Goal: Transaction & Acquisition: Purchase product/service

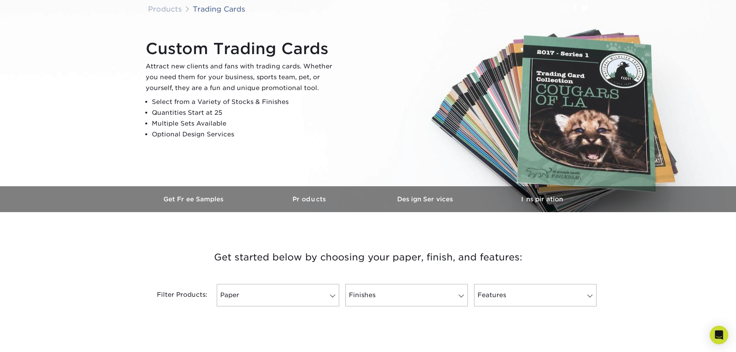
scroll to position [116, 0]
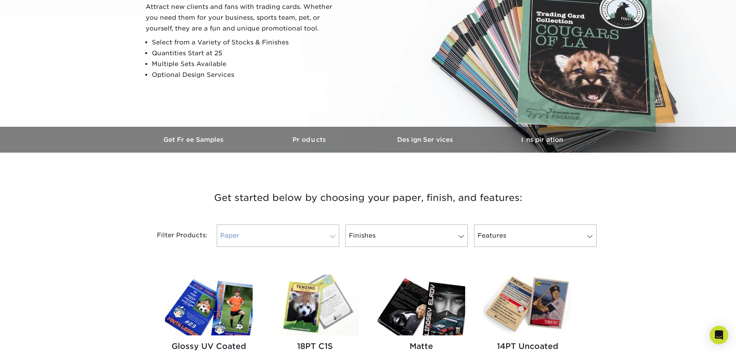
click at [306, 233] on link "Paper" at bounding box center [278, 236] width 122 height 22
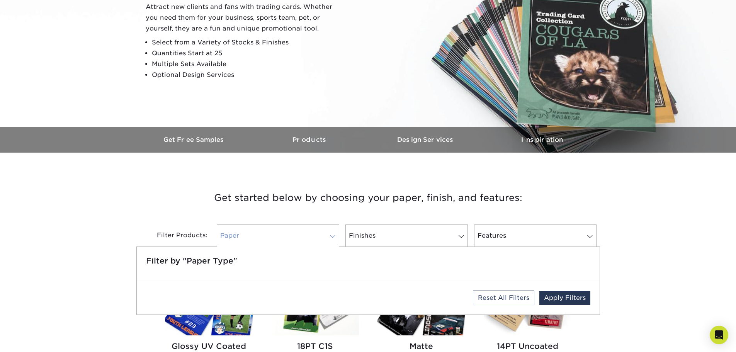
click at [306, 233] on link "Paper" at bounding box center [278, 236] width 122 height 22
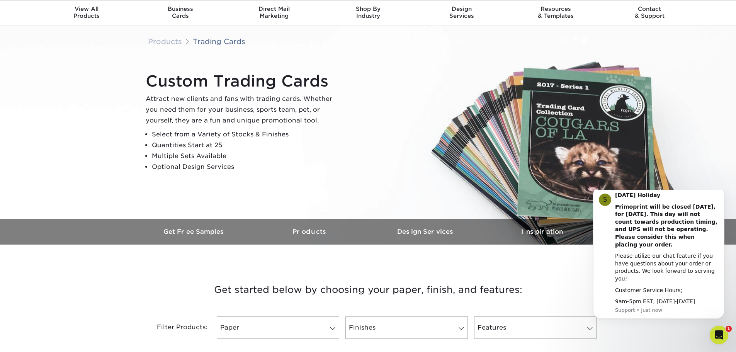
scroll to position [0, 0]
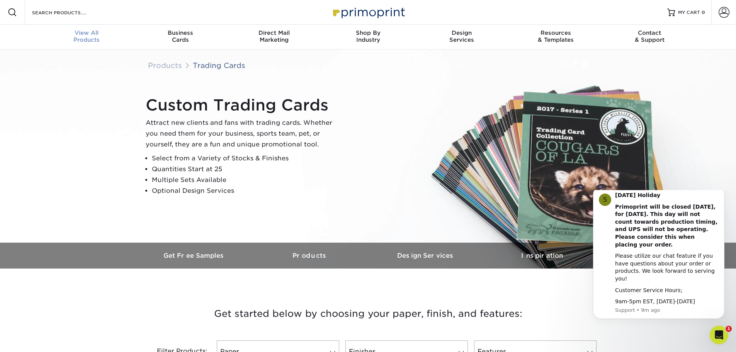
click at [90, 36] on span "View All" at bounding box center [87, 32] width 94 height 7
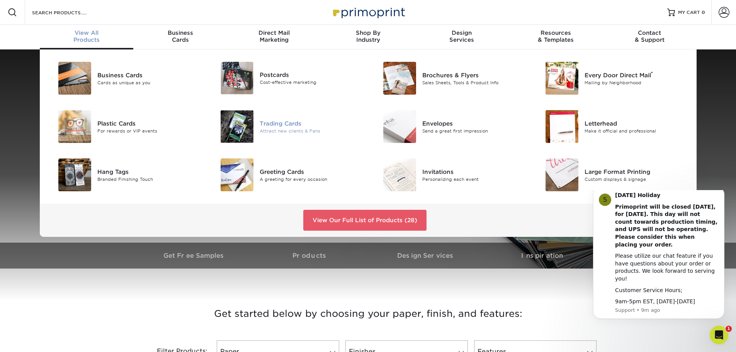
click at [294, 126] on div "Trading Cards" at bounding box center [311, 123] width 102 height 9
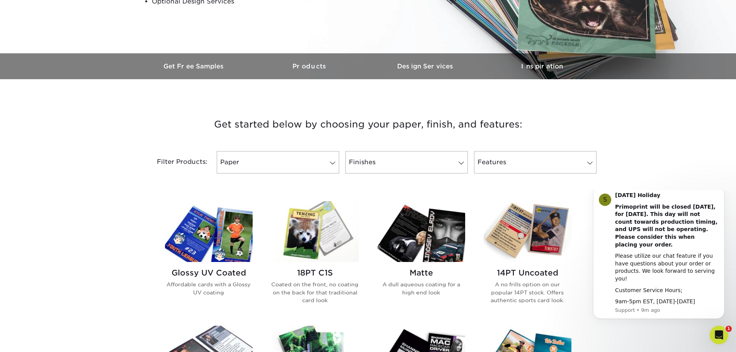
scroll to position [309, 0]
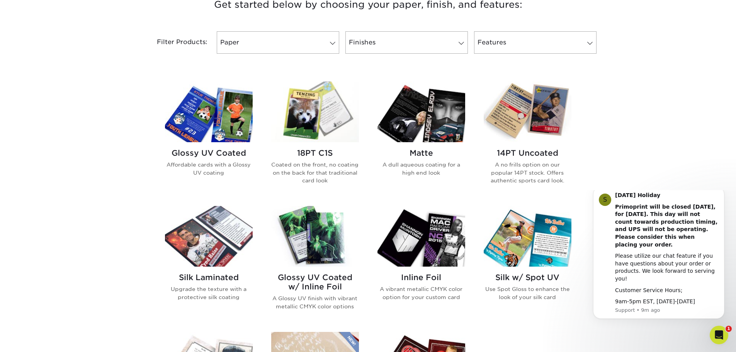
click at [435, 129] on img at bounding box center [422, 112] width 88 height 61
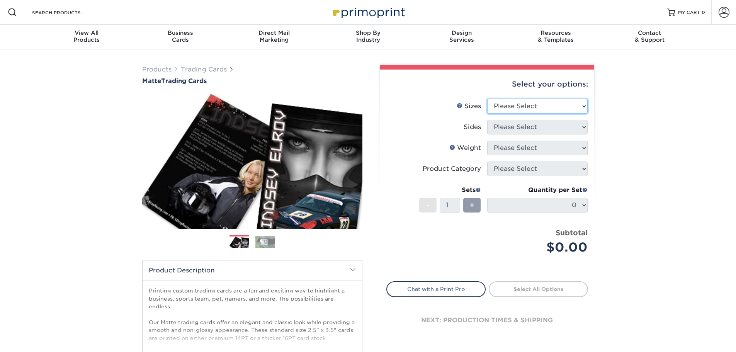
click at [519, 112] on select "Please Select 2.5" x 3.5"" at bounding box center [537, 106] width 100 height 15
select select "2.50x3.50"
click at [487, 99] on select "Please Select 2.5" x 3.5"" at bounding box center [537, 106] width 100 height 15
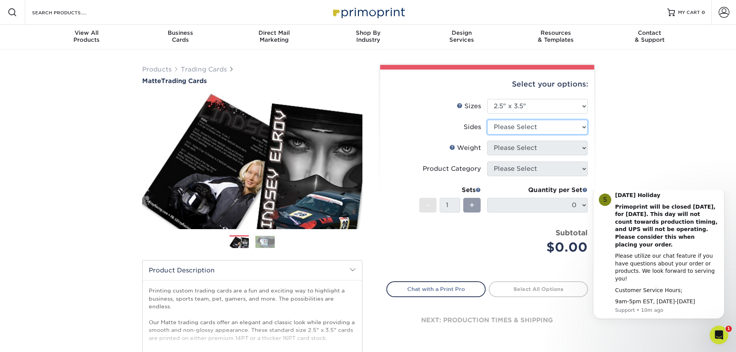
click at [527, 126] on select "Please Select Print Both Sides Print Front Only" at bounding box center [537, 127] width 100 height 15
select select "13abbda7-1d64-4f25-8bb2-c179b224825d"
click at [487, 120] on select "Please Select Print Both Sides Print Front Only" at bounding box center [537, 127] width 100 height 15
click at [532, 148] on select "Please Select 16PT 14PT" at bounding box center [537, 148] width 100 height 15
select select "16PT"
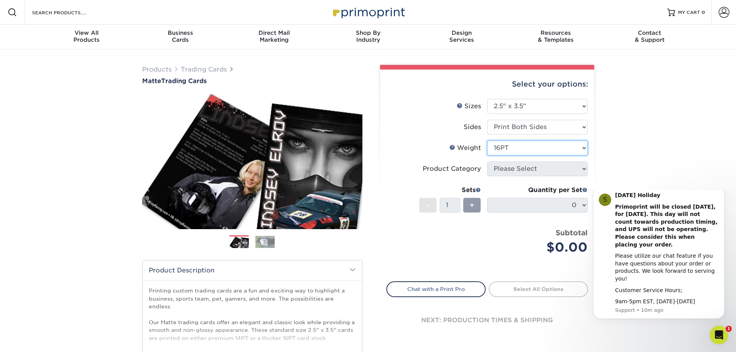
click at [487, 141] on select "Please Select 16PT 14PT" at bounding box center [537, 148] width 100 height 15
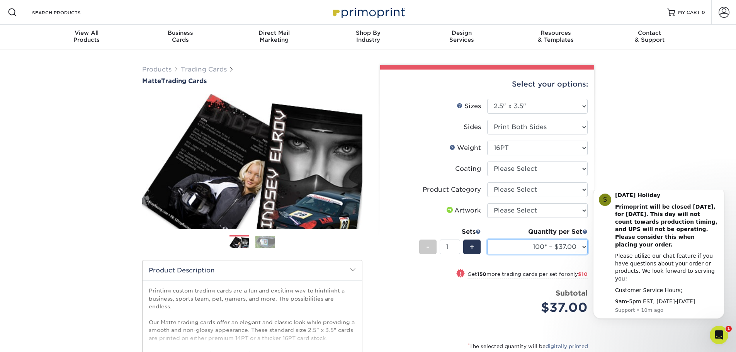
click at [527, 245] on select "100* – $37.00 250* – $47.00 500* – $58.00 1000 – $71.00 2500 – $141.00 5000 – $…" at bounding box center [537, 247] width 100 height 15
click at [487, 240] on select "100* – $37.00 250* – $47.00 500* – $58.00 1000 – $71.00 2500 – $141.00 5000 – $…" at bounding box center [537, 247] width 100 height 15
click at [641, 137] on div "Products Trading Cards Matte Trading Cards" at bounding box center [368, 255] width 736 height 413
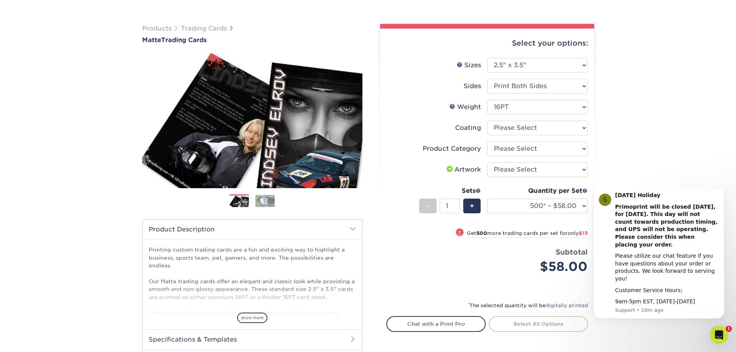
scroll to position [116, 0]
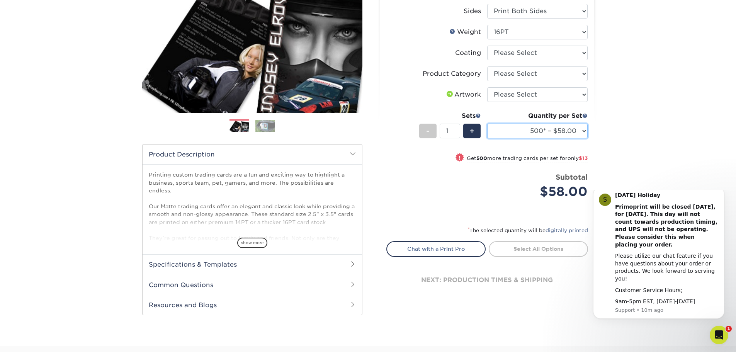
click at [531, 136] on select "100* – $37.00 250* – $47.00 500* – $58.00 1000 – $71.00 2500 – $141.00 5000 – $…" at bounding box center [537, 131] width 100 height 15
select select "100* – $37.00"
click at [487, 124] on select "100* – $37.00 250* – $47.00 500* – $58.00 1000 – $71.00 2500 – $141.00 5000 – $…" at bounding box center [537, 131] width 100 height 15
click at [631, 144] on div "Products Trading Cards Matte Trading Cards" at bounding box center [368, 140] width 736 height 413
click at [451, 250] on link "Chat with a Print Pro" at bounding box center [435, 248] width 99 height 15
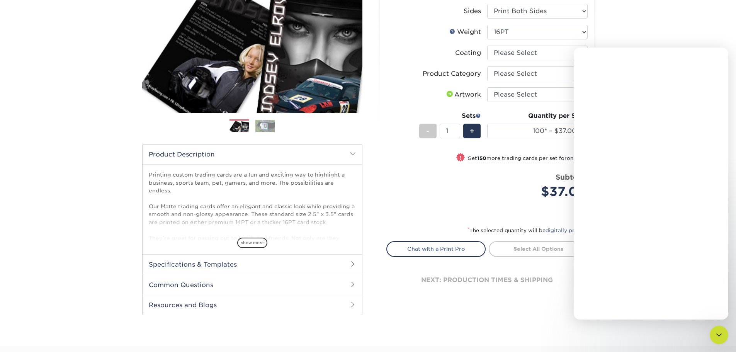
scroll to position [0, 0]
click at [646, 293] on textarea "Message…" at bounding box center [650, 290] width 141 height 13
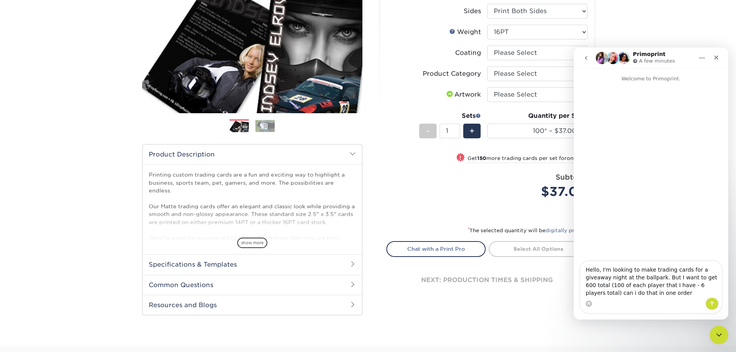
type textarea "Hello, I'm looking to make trading cards for a giveaway night at the ballpark. …"
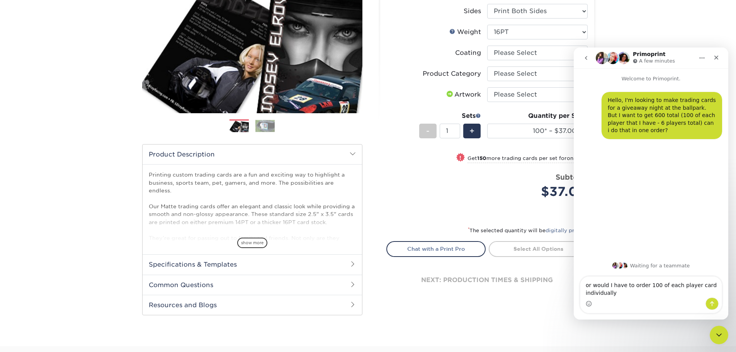
type textarea "or would I have to order 100 of each player card individually?"
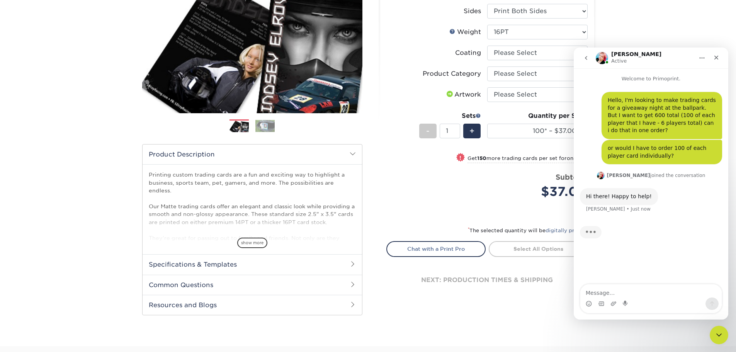
click at [491, 174] on div "Subtotal $37.00" at bounding box center [537, 186] width 100 height 29
click at [524, 128] on select "100* – $37.00 250* – $47.00 500* – $58.00 1000 – $71.00 2500 – $141.00 5000 – $…" at bounding box center [537, 131] width 100 height 15
select select "500* – $58.00"
click at [487, 124] on select "100* – $37.00 250* – $47.00 500* – $58.00 1000 – $71.00 2500 – $141.00 5000 – $…" at bounding box center [537, 131] width 100 height 15
click at [470, 132] on span "+" at bounding box center [472, 131] width 5 height 12
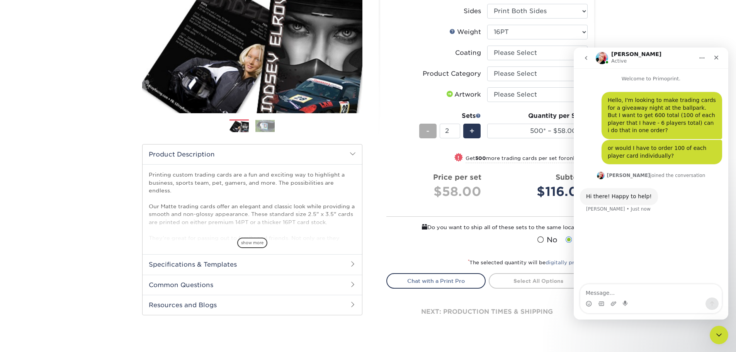
click at [424, 131] on div "-" at bounding box center [427, 131] width 17 height 15
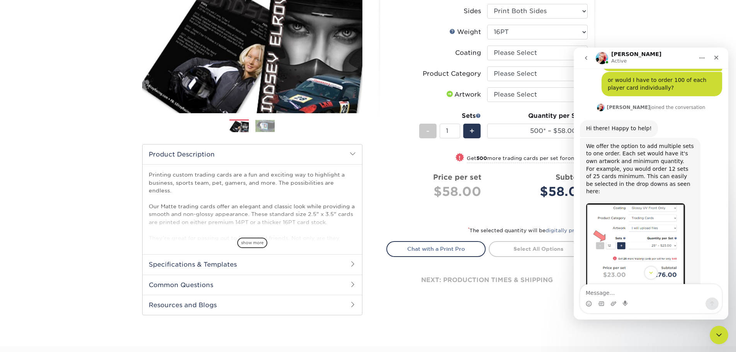
scroll to position [145, 0]
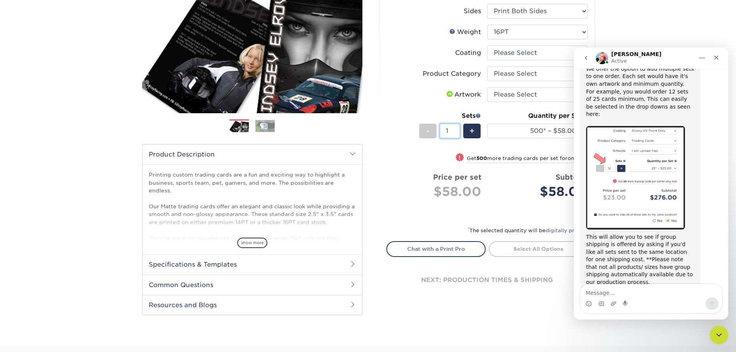
drag, startPoint x: 452, startPoint y: 133, endPoint x: 442, endPoint y: 133, distance: 10.5
click at [442, 133] on input "1" at bounding box center [450, 131] width 20 height 15
type input "5"
click at [528, 129] on select "100* – $37.00 250* – $47.00 500* – $58.00 1000 – $71.00 2500 – $141.00 5000 – $…" at bounding box center [537, 131] width 100 height 15
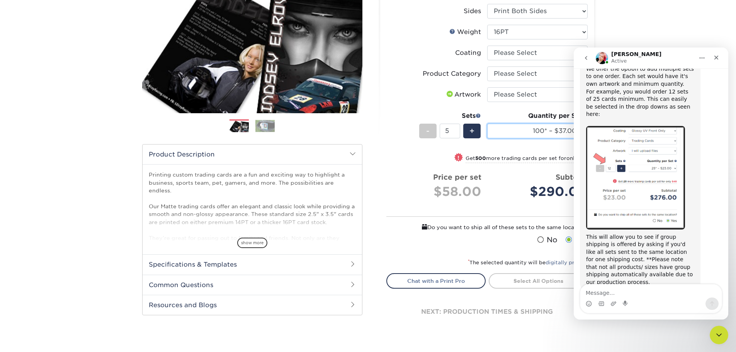
click at [487, 124] on select "100* – $37.00 250* – $47.00 500* – $58.00 1000 – $71.00 2500 – $141.00 5000 – $…" at bounding box center [537, 131] width 100 height 15
click at [514, 199] on div "$185.00" at bounding box center [540, 191] width 95 height 19
click at [718, 58] on icon "Close" at bounding box center [717, 58] width 4 height 4
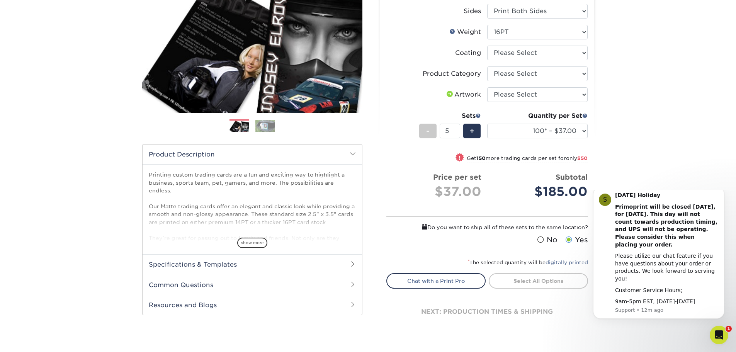
click at [677, 155] on div "Products Trading Cards Matte Trading Cards" at bounding box center [368, 148] width 736 height 429
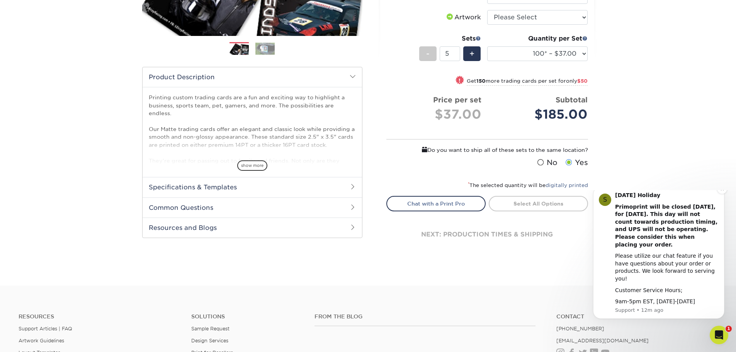
scroll to position [353, 0]
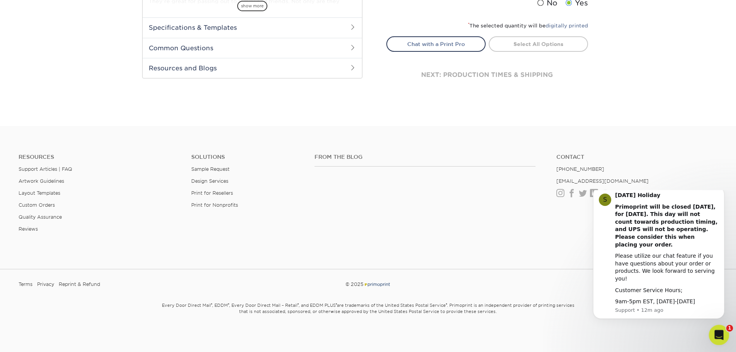
drag, startPoint x: 842, startPoint y: 459, endPoint x: 720, endPoint y: 333, distance: 176.0
click at [720, 333] on icon "Open Intercom Messenger" at bounding box center [718, 334] width 13 height 13
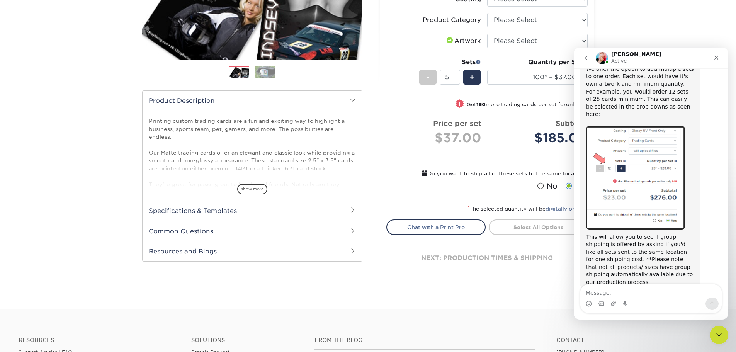
scroll to position [121, 0]
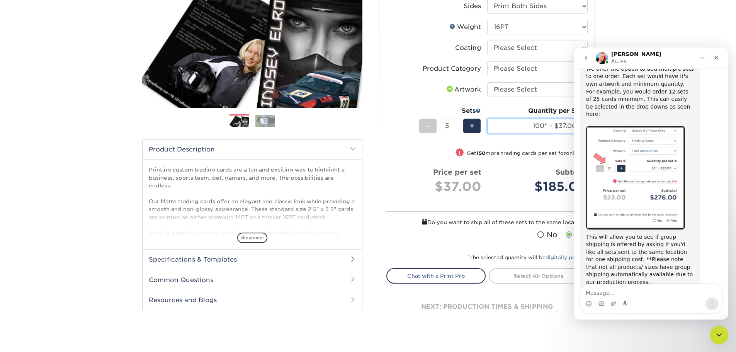
drag, startPoint x: 534, startPoint y: 123, endPoint x: 540, endPoint y: 119, distance: 7.3
click at [536, 122] on select "100* – $37.00 250* – $47.00 500* – $58.00 1000 – $71.00 2500 – $141.00 5000 – $…" at bounding box center [537, 126] width 100 height 15
click at [398, 163] on div "! Get 150 more trading cards per set for only $50" at bounding box center [487, 157] width 201 height 19
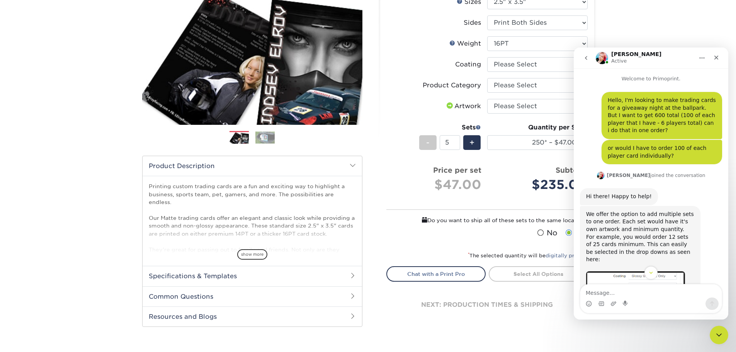
scroll to position [145, 0]
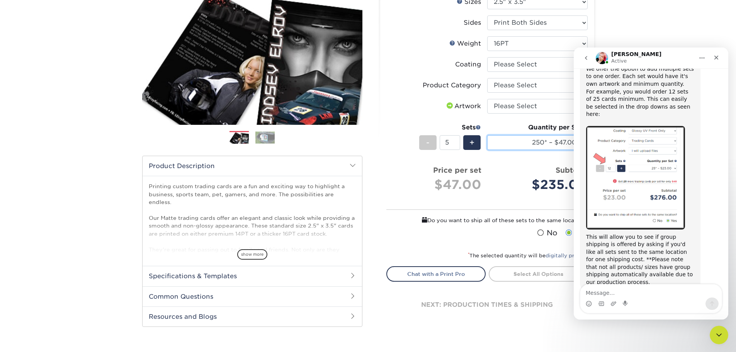
click at [526, 138] on select "100* – $37.00 250* – $47.00 500* – $58.00 1000 – $71.00 2500 – $141.00 5000 – $…" at bounding box center [537, 142] width 100 height 15
select select "100* – $37.00"
click at [487, 135] on select "100* – $37.00 250* – $47.00 500* – $58.00 1000 – $71.00 2500 – $141.00 5000 – $…" at bounding box center [537, 142] width 100 height 15
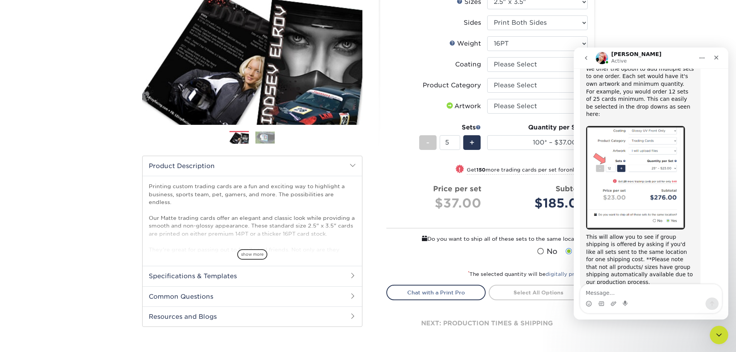
click at [513, 220] on li "Price per set $37.00 Subtotal $185.00 This product does not qualify for a disco…" at bounding box center [487, 203] width 189 height 39
click at [720, 52] on div "Close" at bounding box center [716, 58] width 14 height 14
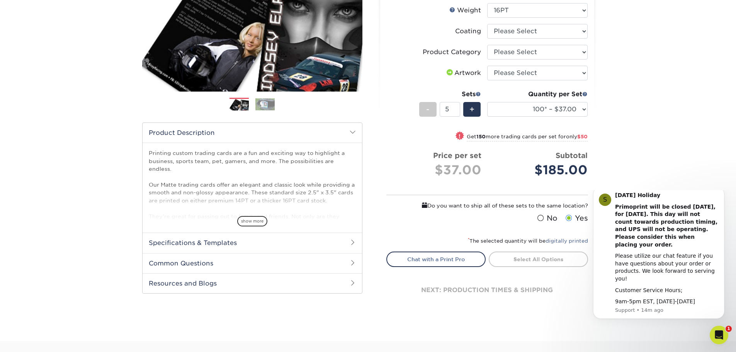
scroll to position [220, 0]
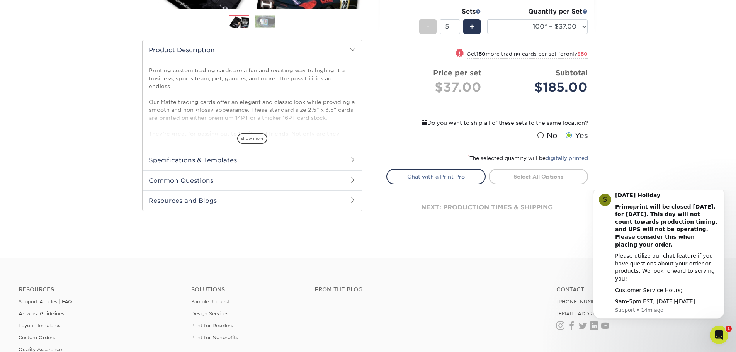
click at [198, 181] on h2 "Common Questions" at bounding box center [252, 180] width 219 height 20
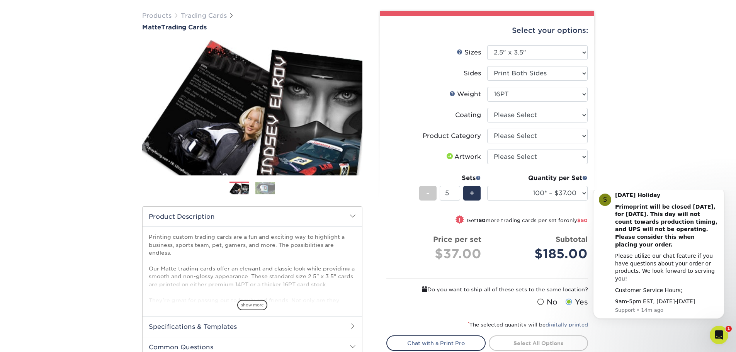
scroll to position [155, 0]
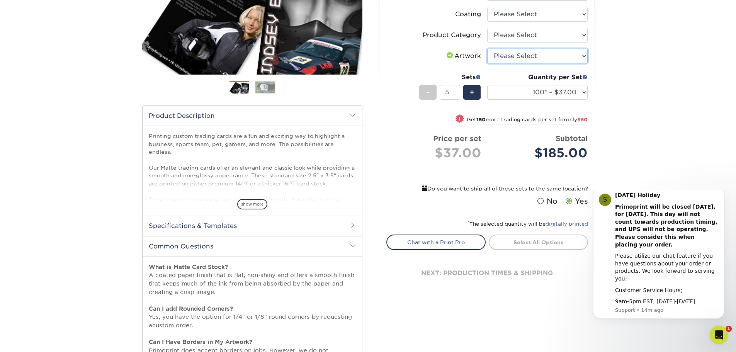
click at [543, 54] on select "Please Select I will upload files I need a design - $100" at bounding box center [537, 56] width 100 height 15
select select "upload"
click at [487, 49] on select "Please Select I will upload files I need a design - $100" at bounding box center [537, 56] width 100 height 15
click at [546, 34] on select "Please Select Trading Cards" at bounding box center [537, 35] width 100 height 15
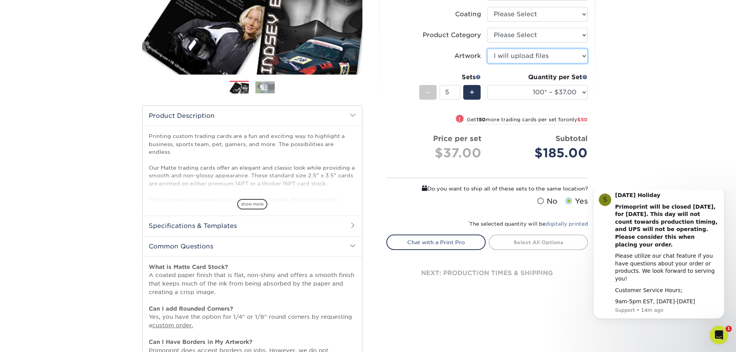
click at [541, 54] on select "Please Select I will upload files I need a design - $100" at bounding box center [537, 56] width 100 height 15
click at [542, 47] on li "Product Category Please Select Trading Cards" at bounding box center [487, 38] width 201 height 21
click at [543, 39] on select "Please Select Trading Cards" at bounding box center [537, 35] width 100 height 15
select select "c2f9bce9-36c2-409d-b101-c29d9d031e18"
click at [487, 28] on select "Please Select Trading Cards" at bounding box center [537, 35] width 100 height 15
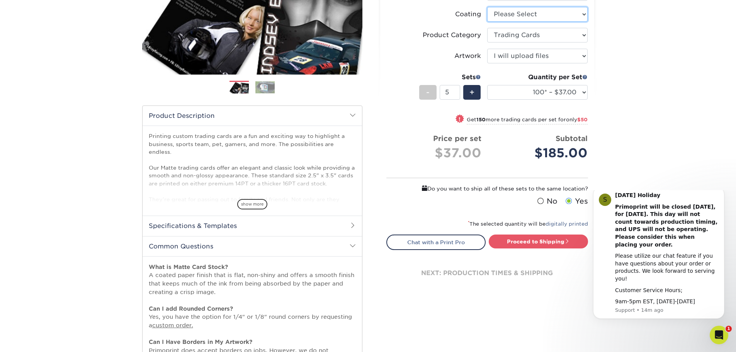
click at [542, 13] on select at bounding box center [537, 14] width 100 height 15
select select "121bb7b5-3b4d-429f-bd8d-bbf80e953313"
click at [487, 7] on select at bounding box center [537, 14] width 100 height 15
select select "-1"
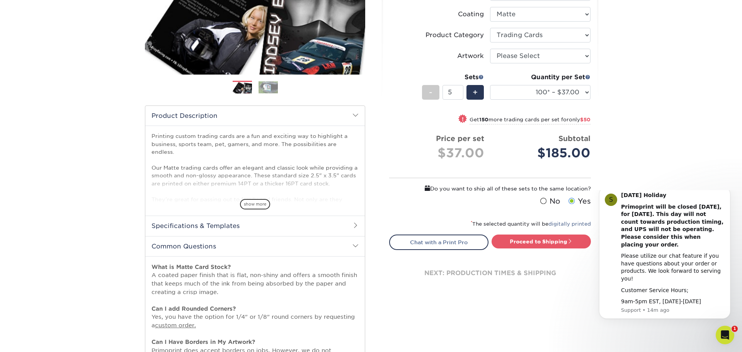
select select "-1"
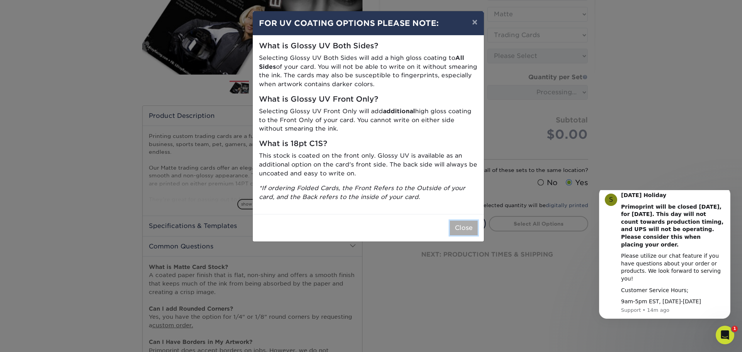
click at [464, 226] on button "Close" at bounding box center [464, 228] width 28 height 15
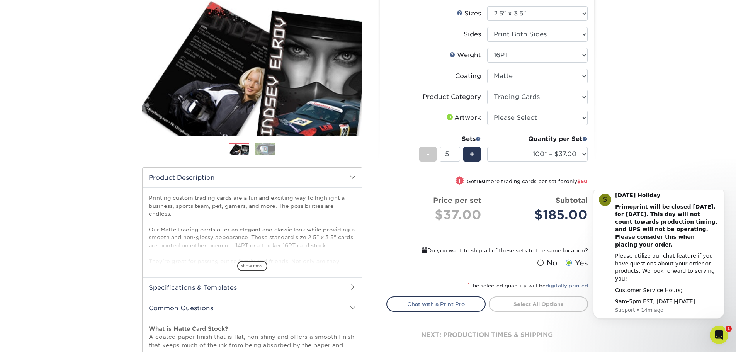
scroll to position [39, 0]
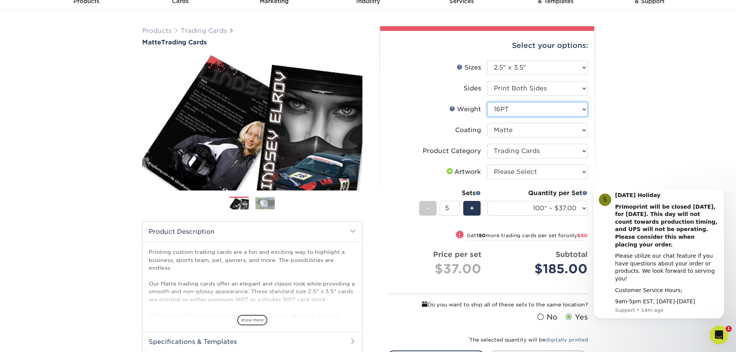
click at [547, 111] on select "Please Select 16PT 14PT" at bounding box center [537, 109] width 100 height 15
select select "14PT"
click at [487, 102] on select "Please Select 16PT 14PT" at bounding box center [537, 109] width 100 height 15
select select "-1"
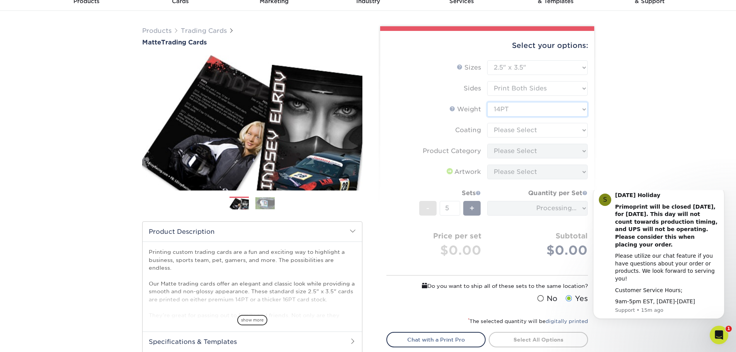
scroll to position [175, 0]
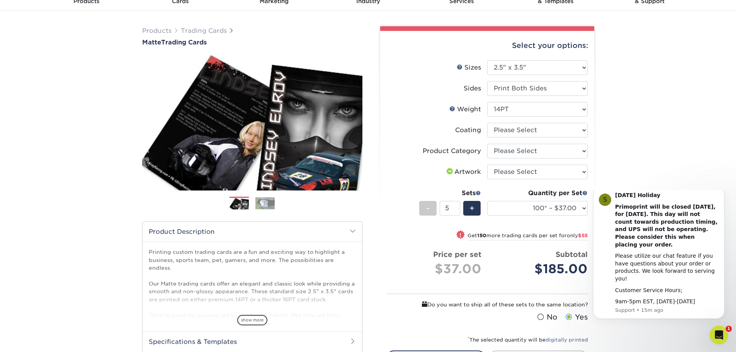
click at [703, 171] on div "Products Trading Cards Matte Trading Cards" at bounding box center [368, 310] width 736 height 599
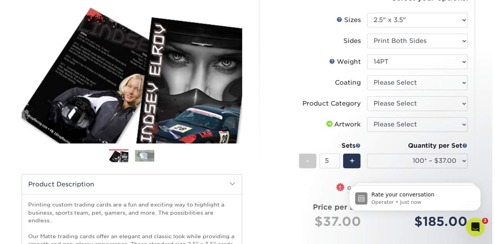
scroll to position [88, 0]
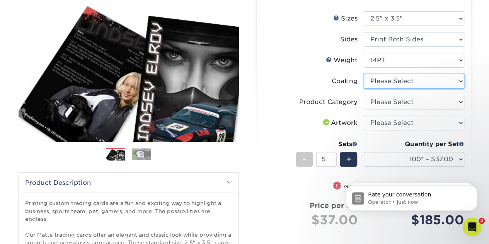
click at [420, 84] on select at bounding box center [414, 81] width 100 height 15
select select "121bb7b5-3b4d-429f-bd8d-bbf80e953313"
click at [364, 74] on select at bounding box center [414, 81] width 100 height 15
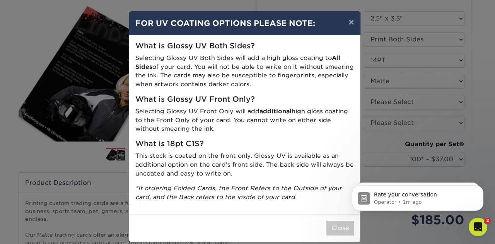
click html "Rate your conversation Operator • 1m ago S Labor Day Holiday Primoprint will be…"
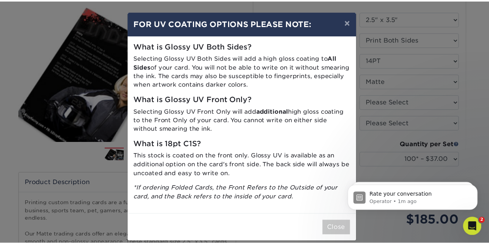
scroll to position [8, 0]
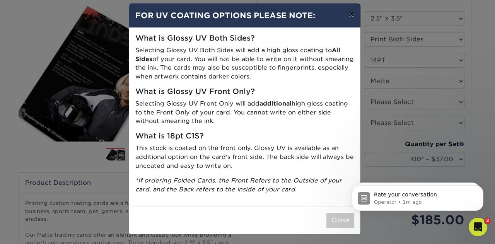
click at [348, 16] on button "×" at bounding box center [351, 14] width 18 height 22
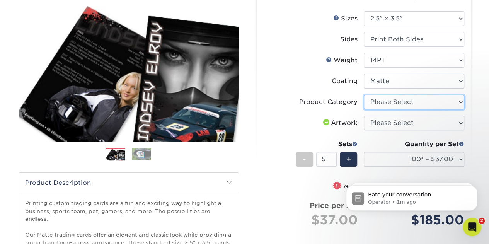
click at [396, 107] on select "Please Select Trading Cards" at bounding box center [414, 102] width 100 height 15
select select "c2f9bce9-36c2-409d-b101-c29d9d031e18"
click at [364, 95] on select "Please Select Trading Cards" at bounding box center [414, 102] width 100 height 15
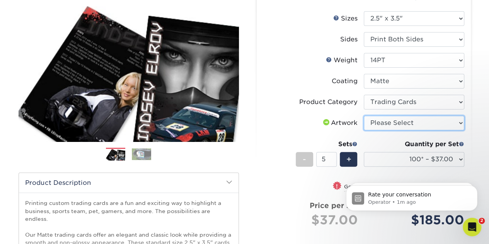
click at [397, 126] on select "Please Select I will upload files I need a design - $100" at bounding box center [414, 123] width 100 height 15
select select "upload"
click at [364, 116] on select "Please Select I will upload files I need a design - $100" at bounding box center [414, 123] width 100 height 15
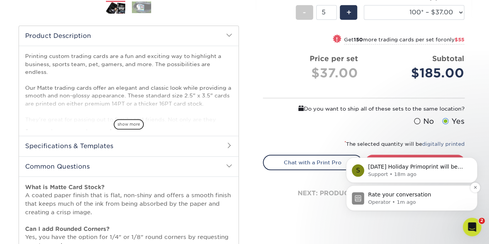
scroll to position [305, 0]
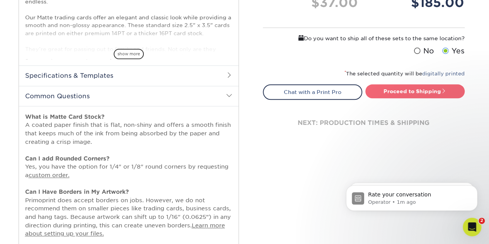
click at [395, 97] on link "Proceed to Shipping" at bounding box center [414, 91] width 99 height 14
type input "Set 1"
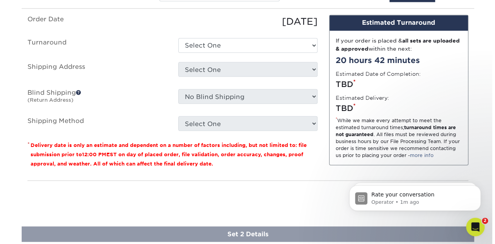
scroll to position [680, 0]
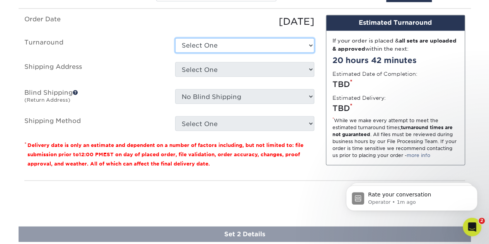
click at [289, 50] on select "Select One 2-4 Business Days 2 Day Next Business Day" at bounding box center [244, 45] width 139 height 15
select select "9494aadc-c293-4c4d-b563-0b5be229fc75"
click at [175, 38] on select "Select One 2-4 Business Days 2 Day Next Business Day" at bounding box center [244, 45] width 139 height 15
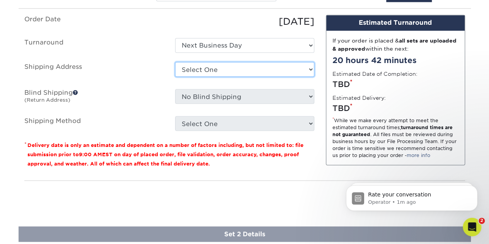
click at [267, 67] on select "Select One + Add New Address - Login" at bounding box center [244, 69] width 139 height 15
select select "newaddress"
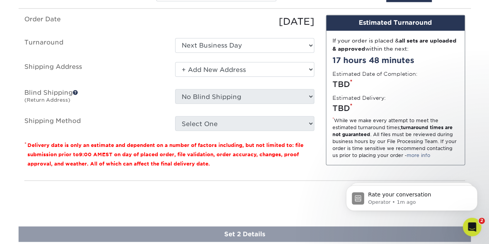
click at [175, 62] on select "Select One + Add New Address - Login" at bounding box center [244, 69] width 139 height 15
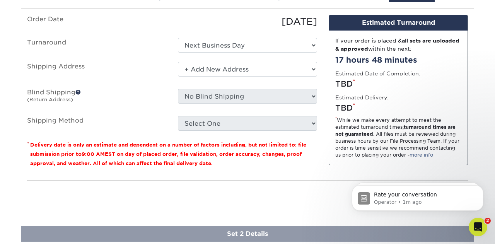
scroll to position [0, 0]
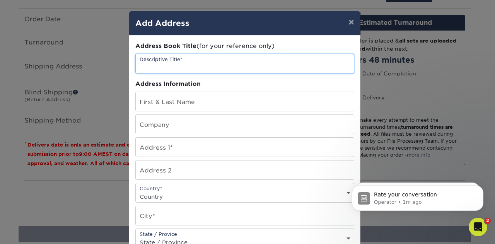
click at [232, 71] on input "text" at bounding box center [245, 63] width 218 height 19
type input "San Antonio Missions Baseball"
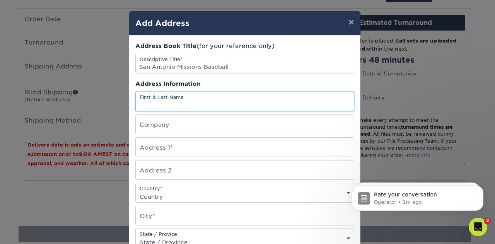
click at [204, 105] on input "text" at bounding box center [245, 101] width 218 height 19
type input "David Baez"
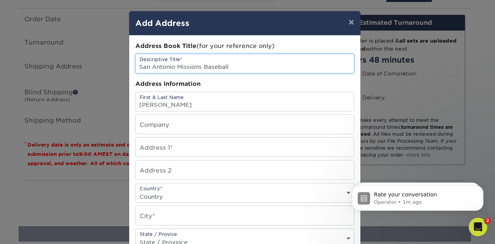
click at [240, 60] on input "San Antonio Missions Baseball" at bounding box center [245, 63] width 218 height 19
type input "Bark in the Park Trading Cards"
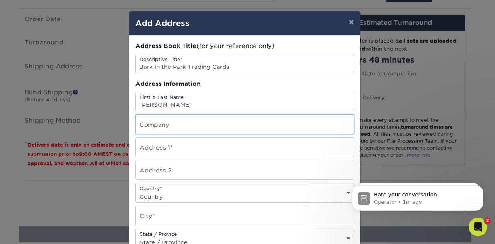
click at [178, 129] on input "text" at bounding box center [245, 124] width 218 height 19
type input "San Antonio Missions Baseball"
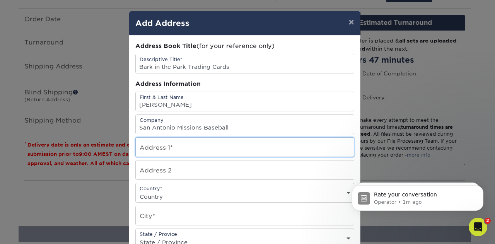
type input "5757 W US Highway 90"
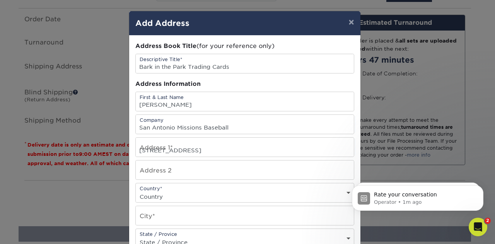
select select "US"
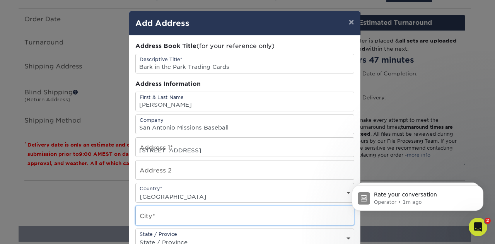
type input "San Antonio"
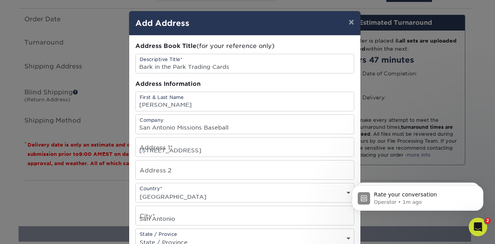
select select "TX"
type input "78227-4105"
type input "4082093188"
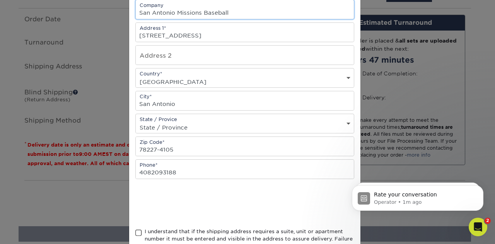
scroll to position [109, 0]
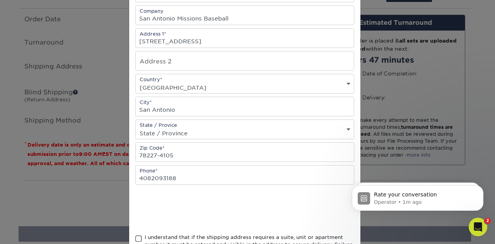
click at [131, 233] on div "Address Book Title (for your reference only) Descriptive Title* Bark in the Par…" at bounding box center [244, 100] width 231 height 346
click at [157, 233] on div "I understand that if the shipping address requires a suite, unit or apartment n…" at bounding box center [249, 248] width 209 height 30
click at [0, 0] on input "I understand that if the shipping address requires a suite, unit or apartment n…" at bounding box center [0, 0] width 0 height 0
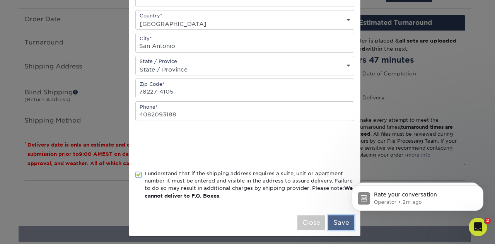
drag, startPoint x: 343, startPoint y: 219, endPoint x: 0, endPoint y: 51, distance: 382.3
click at [343, 219] on button "Save" at bounding box center [341, 222] width 26 height 15
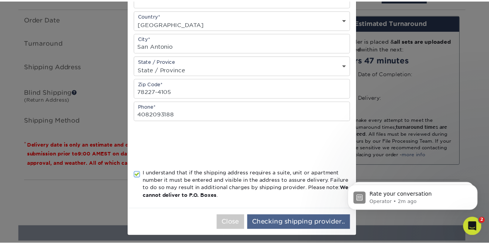
scroll to position [0, 0]
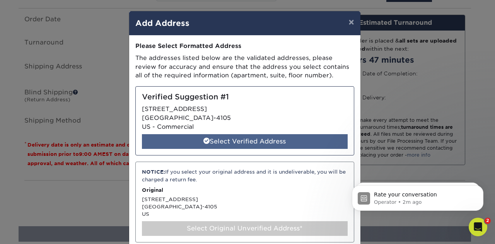
click at [274, 139] on div "Select Verified Address" at bounding box center [245, 141] width 206 height 15
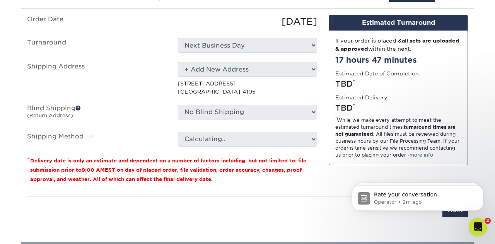
select select "285489"
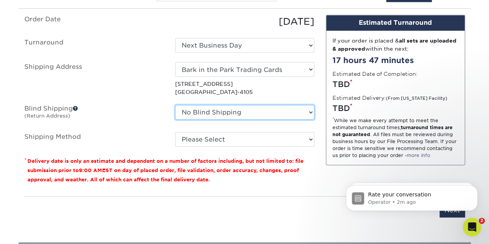
click at [277, 110] on select "No Blind Shipping + Add New Address" at bounding box center [244, 112] width 139 height 15
click at [77, 107] on span at bounding box center [75, 107] width 5 height 5
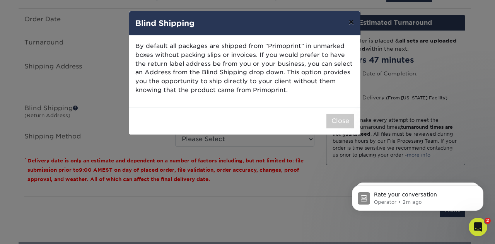
click at [356, 25] on button "×" at bounding box center [351, 22] width 18 height 22
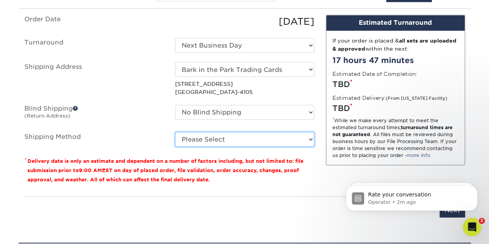
click at [252, 133] on select "Please Select Ground Shipping (+$16.16) 3 Day Shipping Service (+$19.91) 2 Day …" at bounding box center [244, 139] width 139 height 15
click at [175, 132] on select "Please Select Ground Shipping (+$16.16) 3 Day Shipping Service (+$19.91) 2 Day …" at bounding box center [244, 139] width 139 height 15
click at [269, 143] on select "Please Select Ground Shipping (+$16.16) 3 Day Shipping Service (+$19.91) 2 Day …" at bounding box center [244, 139] width 139 height 15
select select "01"
click at [175, 132] on select "Please Select Ground Shipping (+$16.16) 3 Day Shipping Service (+$19.91) 2 Day …" at bounding box center [244, 139] width 139 height 15
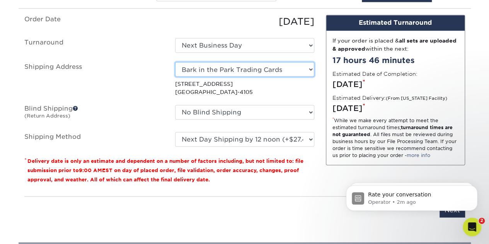
click at [264, 68] on select "Select One Bark in the Park Trading Cards + Add New Address - Login" at bounding box center [244, 69] width 139 height 15
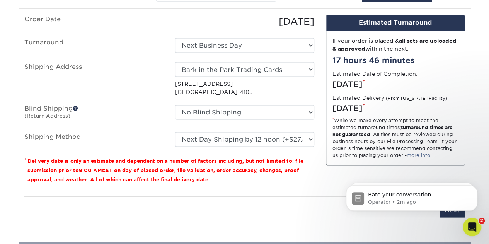
click at [167, 73] on label "Shipping Address" at bounding box center [94, 79] width 151 height 34
click at [248, 89] on p "5757 W US HIGHWAY 90 SAN ANTONIO, TX 78227-4105" at bounding box center [244, 88] width 139 height 16
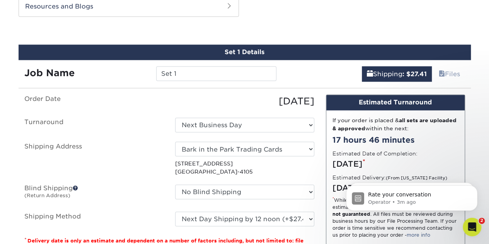
scroll to position [599, 0]
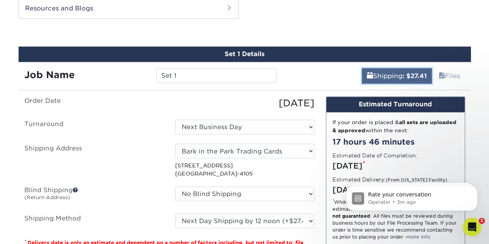
click at [395, 75] on link "Shipping : $27.41" at bounding box center [397, 75] width 70 height 15
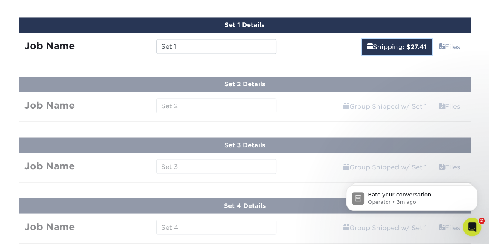
scroll to position [629, 0]
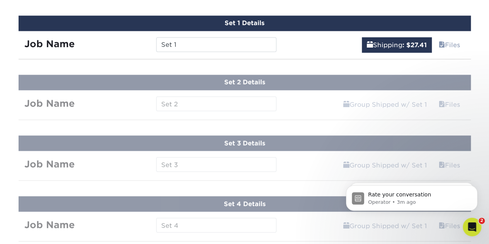
click at [328, 34] on div "Shipping : $27.41 Files" at bounding box center [376, 42] width 189 height 22
click at [362, 44] on link "Shipping : $27.41" at bounding box center [397, 44] width 70 height 15
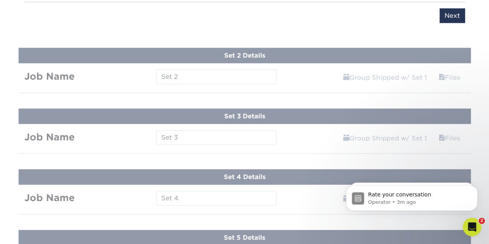
scroll to position [854, 0]
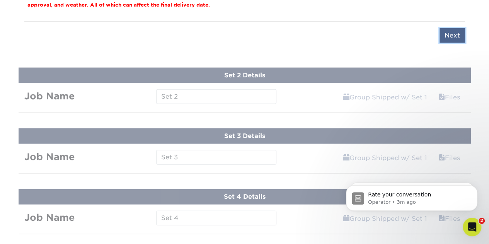
click at [450, 31] on input "Next" at bounding box center [452, 35] width 26 height 15
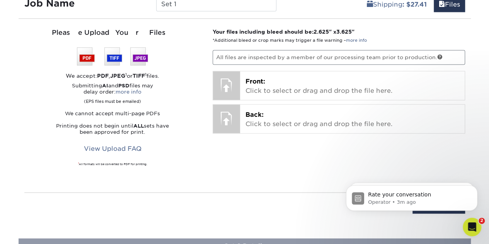
scroll to position [670, 0]
click at [350, 58] on p "All files are inspected by a member of our processing team prior to production." at bounding box center [339, 57] width 252 height 15
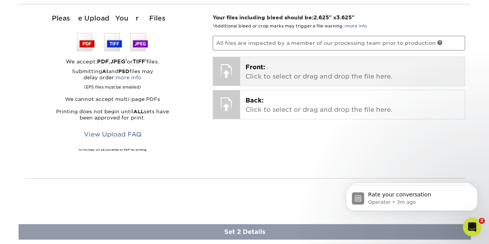
scroll to position [721, 0]
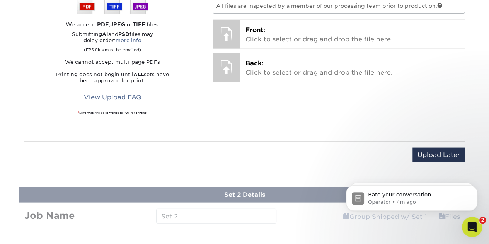
click at [466, 225] on icon "Open Intercom Messenger" at bounding box center [470, 225] width 13 height 13
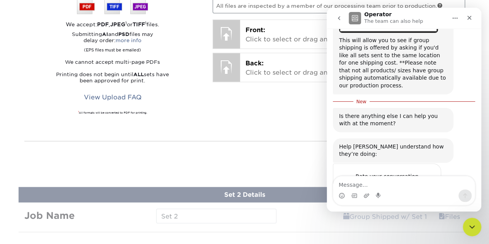
scroll to position [312, 0]
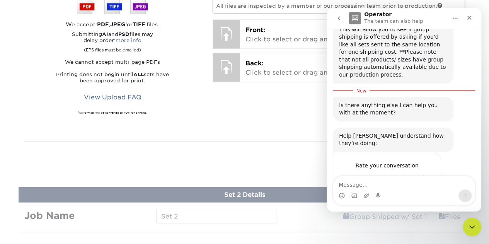
click at [374, 184] on textarea "Message…" at bounding box center [403, 182] width 141 height 13
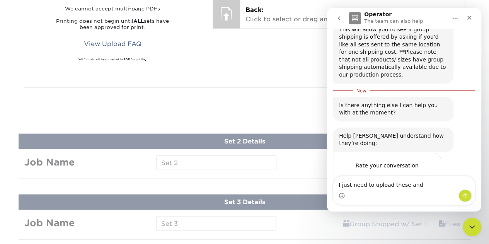
scroll to position [777, 0]
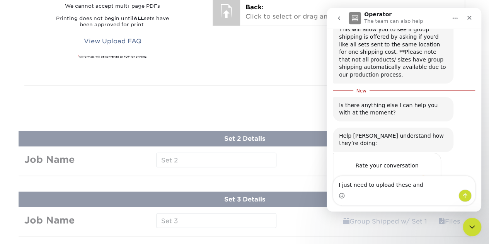
type textarea "I just need to upload these and"
click at [478, 13] on nav "Operator The team can also help" at bounding box center [404, 18] width 155 height 21
click at [470, 16] on icon "Close" at bounding box center [469, 18] width 6 height 6
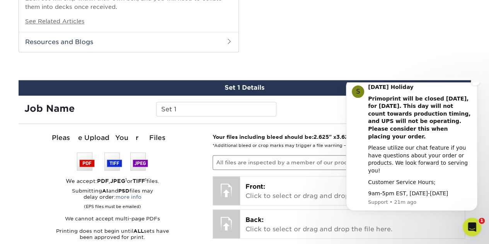
scroll to position [723, 0]
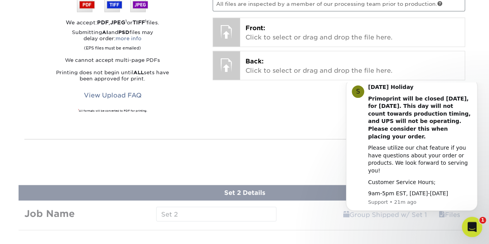
click at [472, 223] on icon "Open Intercom Messenger" at bounding box center [470, 225] width 13 height 13
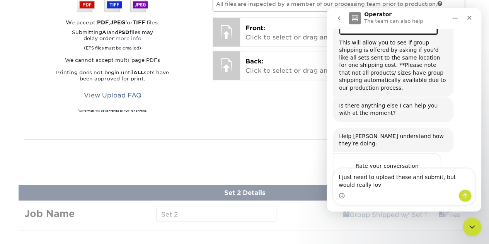
scroll to position [308, 0]
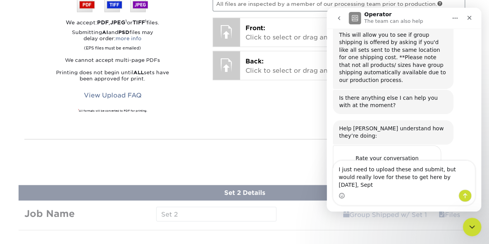
type textarea "I just need to upload these and submit, but would really love for these to get …"
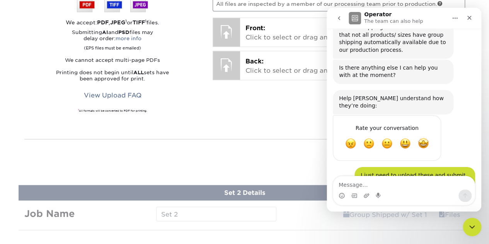
scroll to position [337, 0]
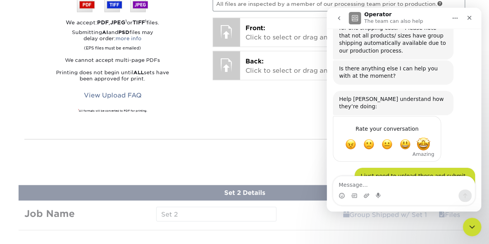
click at [420, 137] on span "Amazing" at bounding box center [423, 144] width 14 height 14
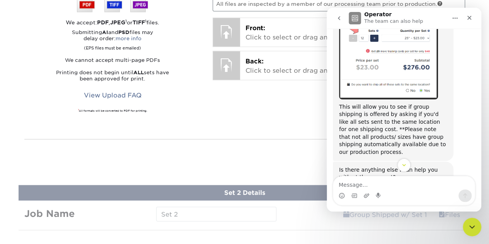
scroll to position [359, 0]
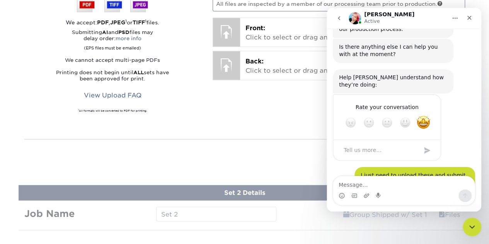
drag, startPoint x: 284, startPoint y: 134, endPoint x: 252, endPoint y: 121, distance: 35.2
click at [252, 121] on div "Your files including bleed should be: 2.625 " x 3.625 " *Additional bleed or cr…" at bounding box center [339, 51] width 264 height 155
click at [341, 17] on icon "go back" at bounding box center [339, 18] width 6 height 6
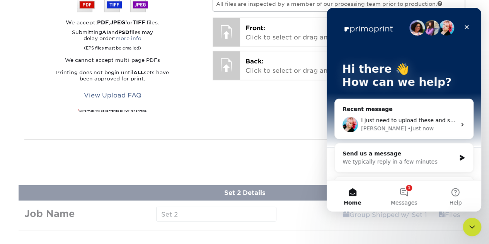
click at [214, 140] on div "Upload Later Save & Continue Continue" at bounding box center [244, 154] width 441 height 31
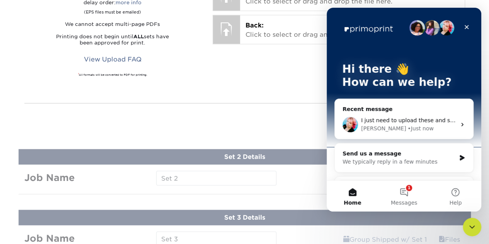
scroll to position [729, 0]
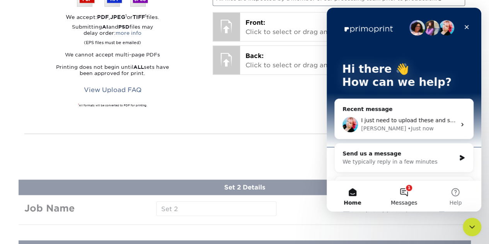
click at [413, 194] on button "1 Messages" at bounding box center [403, 195] width 51 height 31
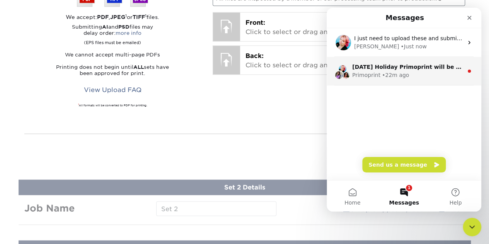
click at [415, 74] on div "Primoprint • 22m ago" at bounding box center [407, 75] width 111 height 8
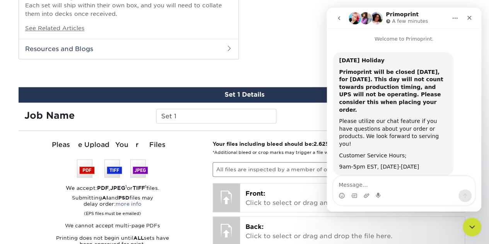
scroll to position [513, 0]
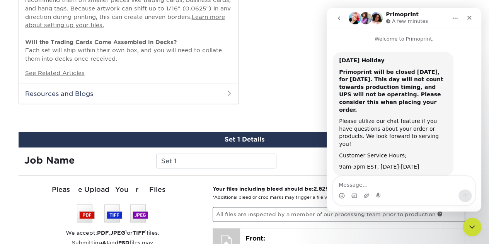
click at [338, 18] on icon "go back" at bounding box center [339, 18] width 2 height 4
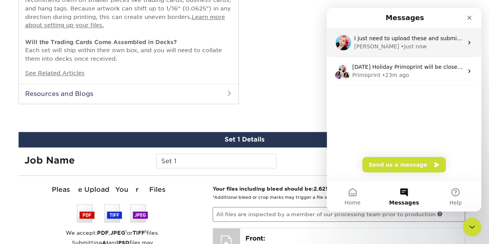
click at [404, 41] on span "I just need to upload these and submit, but would really love for these to get …" at bounding box center [479, 38] width 250 height 6
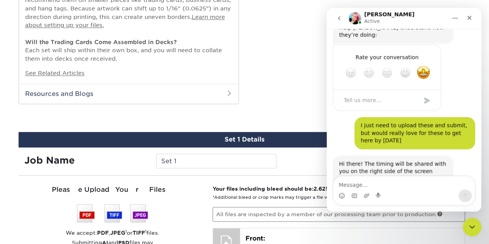
scroll to position [412, 0]
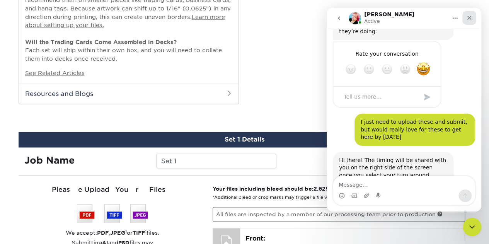
click at [470, 17] on icon "Close" at bounding box center [469, 18] width 6 height 6
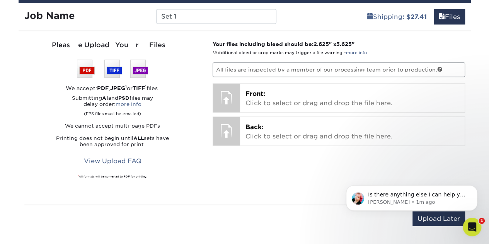
scroll to position [437, 0]
